Goal: Find specific page/section: Find specific page/section

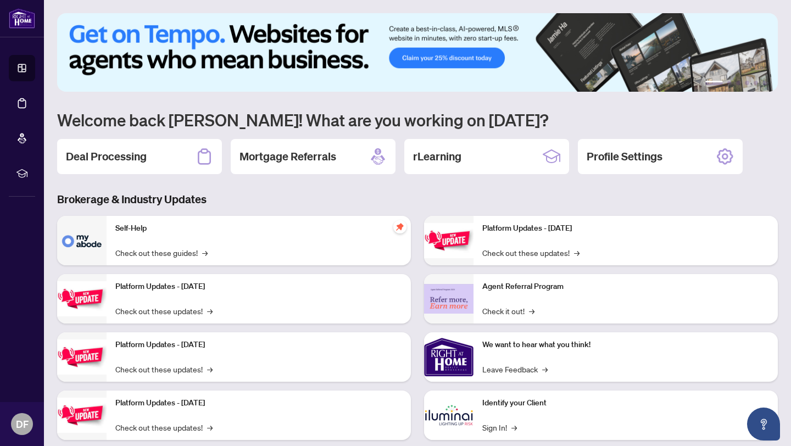
click at [209, 245] on div "Self-Help Check out these guides! →" at bounding box center [259, 240] width 304 height 49
click at [137, 158] on h2 "Deal Processing" at bounding box center [106, 156] width 81 height 15
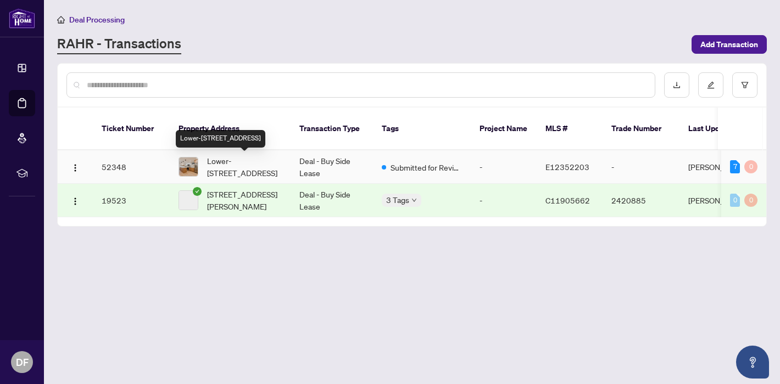
click at [219, 166] on span "Lower-[STREET_ADDRESS]" at bounding box center [244, 167] width 75 height 24
